Goal: Task Accomplishment & Management: Manage account settings

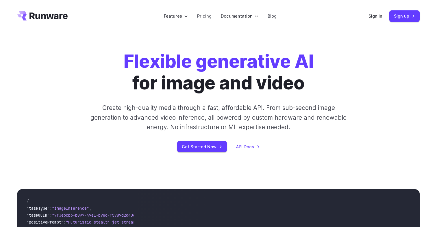
click at [375, 55] on div "Flexible generative AI for image and video Create high-quality media through a …" at bounding box center [218, 102] width 322 height 102
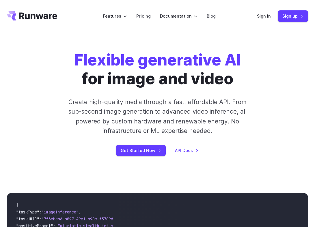
click at [274, 103] on div "Flexible generative AI for image and video Create high-quality media through a …" at bounding box center [157, 103] width 241 height 105
click at [277, 88] on div "Flexible generative AI for image and video Create high-quality media through a …" at bounding box center [157, 103] width 241 height 105
click at [263, 16] on link "Sign in" at bounding box center [264, 16] width 14 height 7
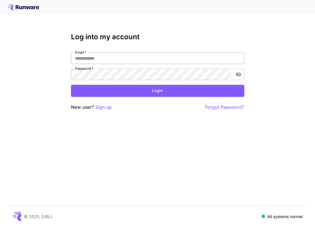
click at [171, 62] on input "Email   *" at bounding box center [157, 59] width 173 height 12
type input "**********"
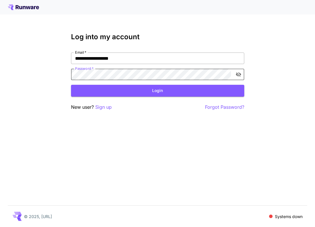
click button "Login" at bounding box center [157, 91] width 173 height 12
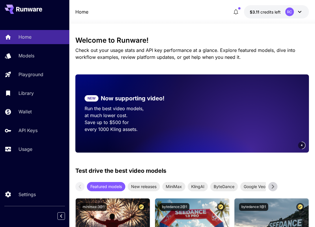
click at [92, 101] on p "NEW" at bounding box center [92, 98] width 8 height 5
click at [108, 119] on p "Run the best video models, at much lower cost." at bounding box center [134, 112] width 98 height 14
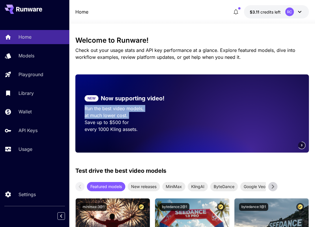
click at [108, 119] on p "Run the best video models, at much lower cost." at bounding box center [134, 112] width 98 height 14
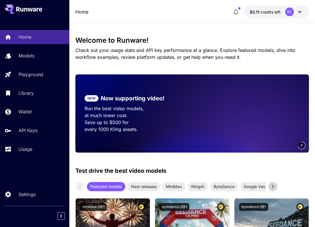
click at [111, 130] on section "NEW Now supporting video! Run the best video models, at much lower cost. Save u…" at bounding box center [133, 113] width 117 height 57
click at [108, 116] on p "Run the best video models, at much lower cost." at bounding box center [134, 112] width 98 height 14
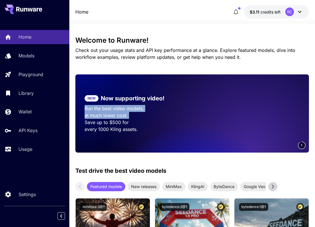
click at [108, 116] on p "Run the best video models, at much lower cost." at bounding box center [134, 112] width 98 height 14
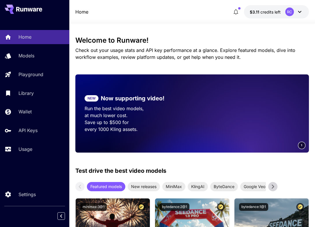
click at [108, 128] on p "Save up to $500 for every 1000 Kling assets." at bounding box center [134, 126] width 98 height 14
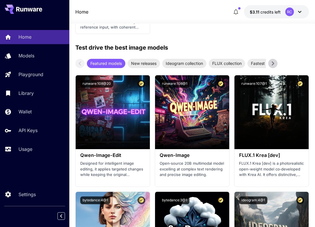
scroll to position [940, 0]
